Goal: Check status: Check status

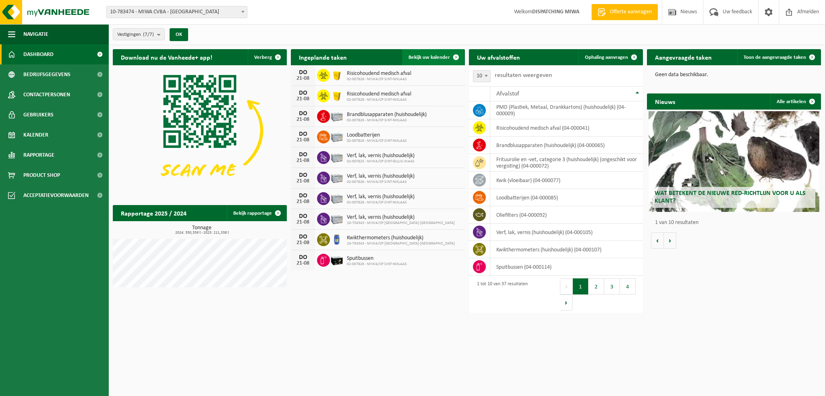
click at [445, 55] on span "Bekijk uw kalender" at bounding box center [428, 57] width 41 height 5
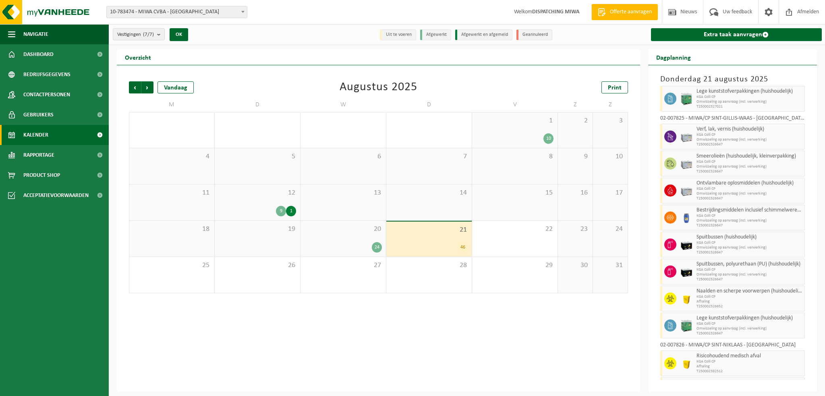
scroll to position [322, 0]
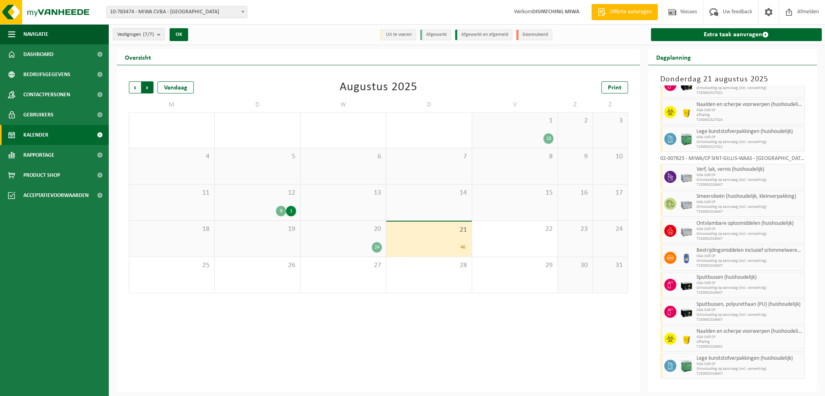
click at [134, 88] on span "Vorige" at bounding box center [135, 87] width 12 height 12
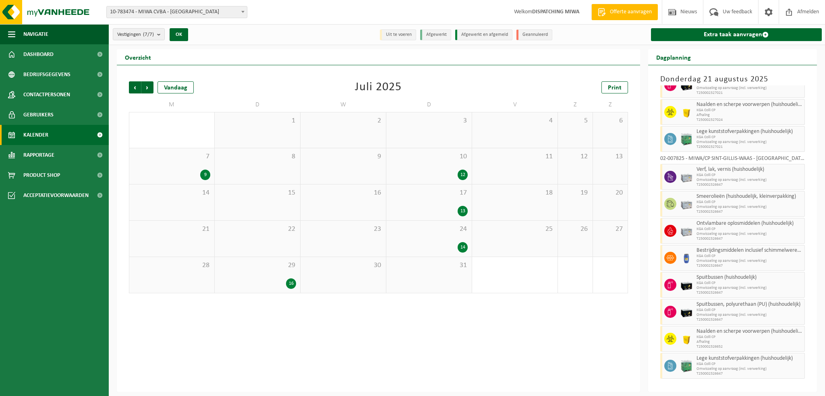
click at [186, 167] on div "7 9" at bounding box center [171, 166] width 85 height 36
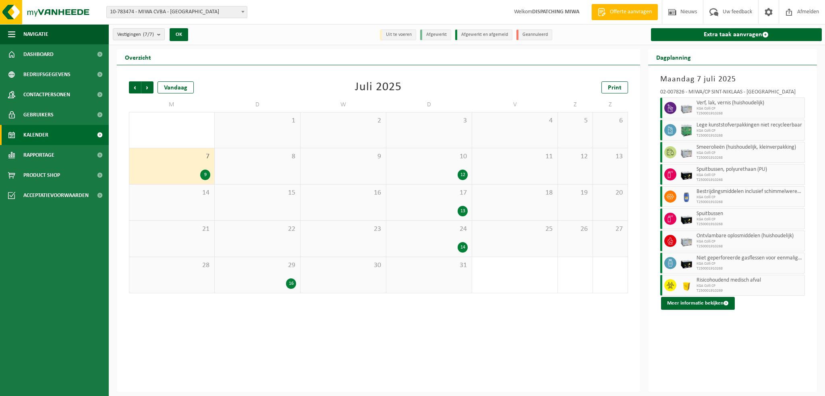
click at [438, 170] on div "12" at bounding box center [428, 175] width 77 height 10
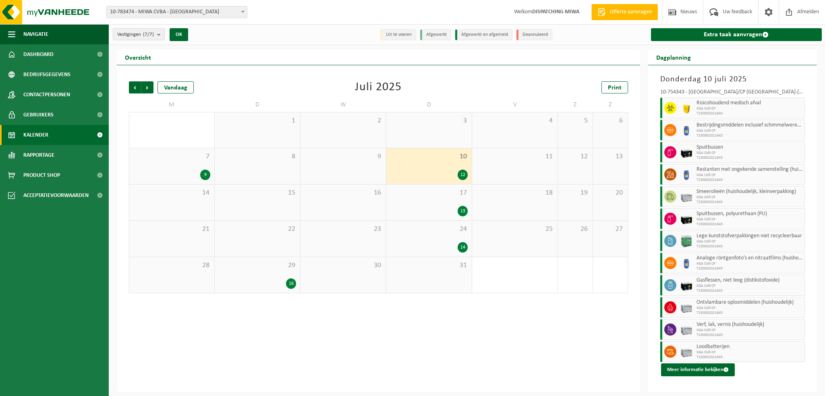
click at [430, 209] on div "13" at bounding box center [428, 211] width 77 height 10
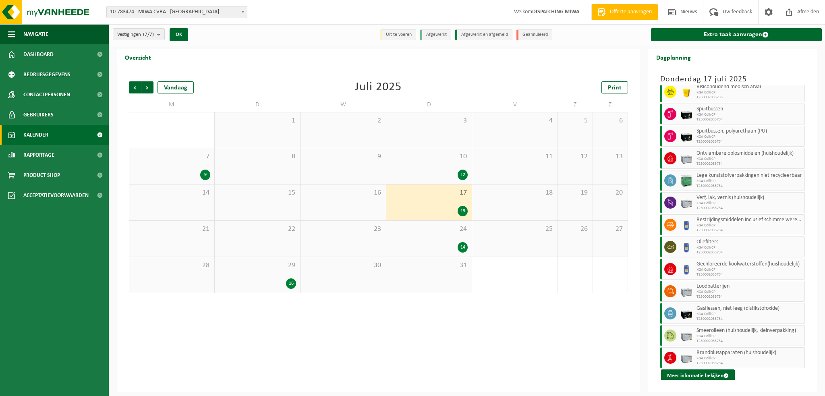
scroll to position [0, 0]
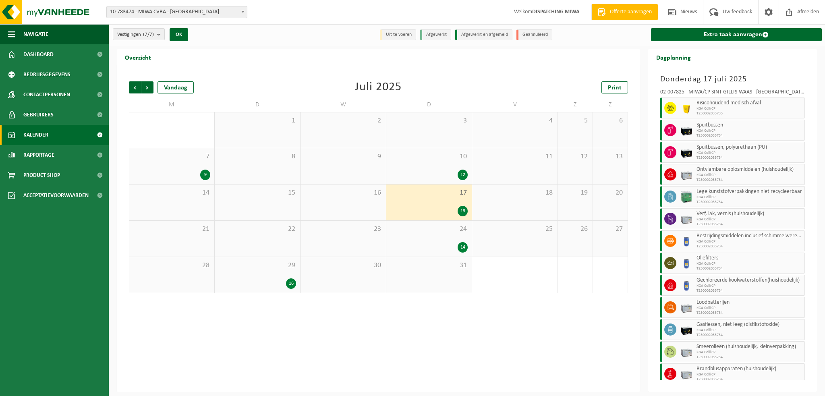
click at [419, 246] on div "14" at bounding box center [428, 247] width 77 height 10
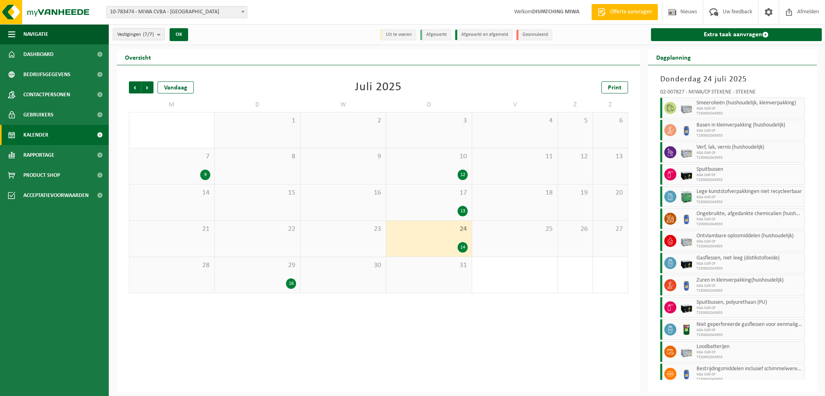
click at [281, 277] on div "29 16" at bounding box center [257, 275] width 85 height 36
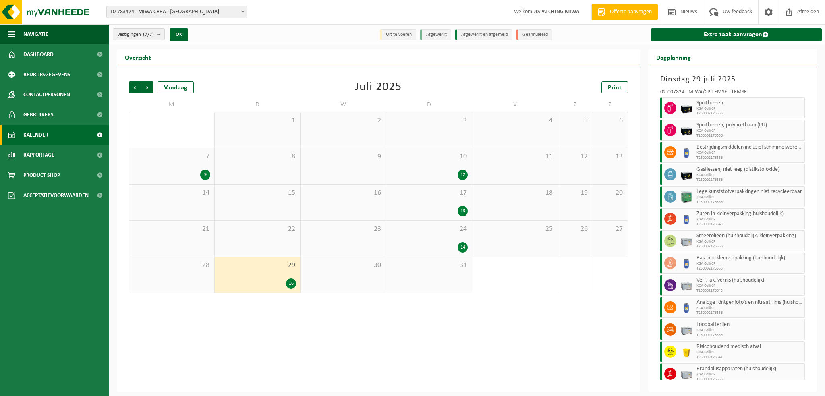
click at [438, 199] on div "17 13" at bounding box center [428, 202] width 85 height 36
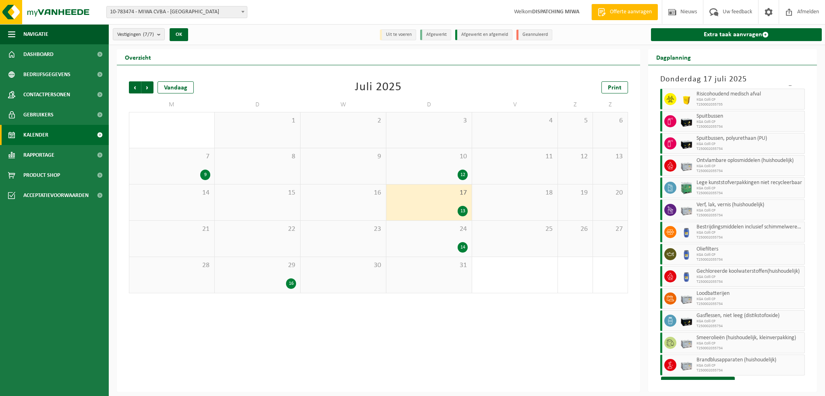
scroll to position [16, 0]
